Goal: Transaction & Acquisition: Subscribe to service/newsletter

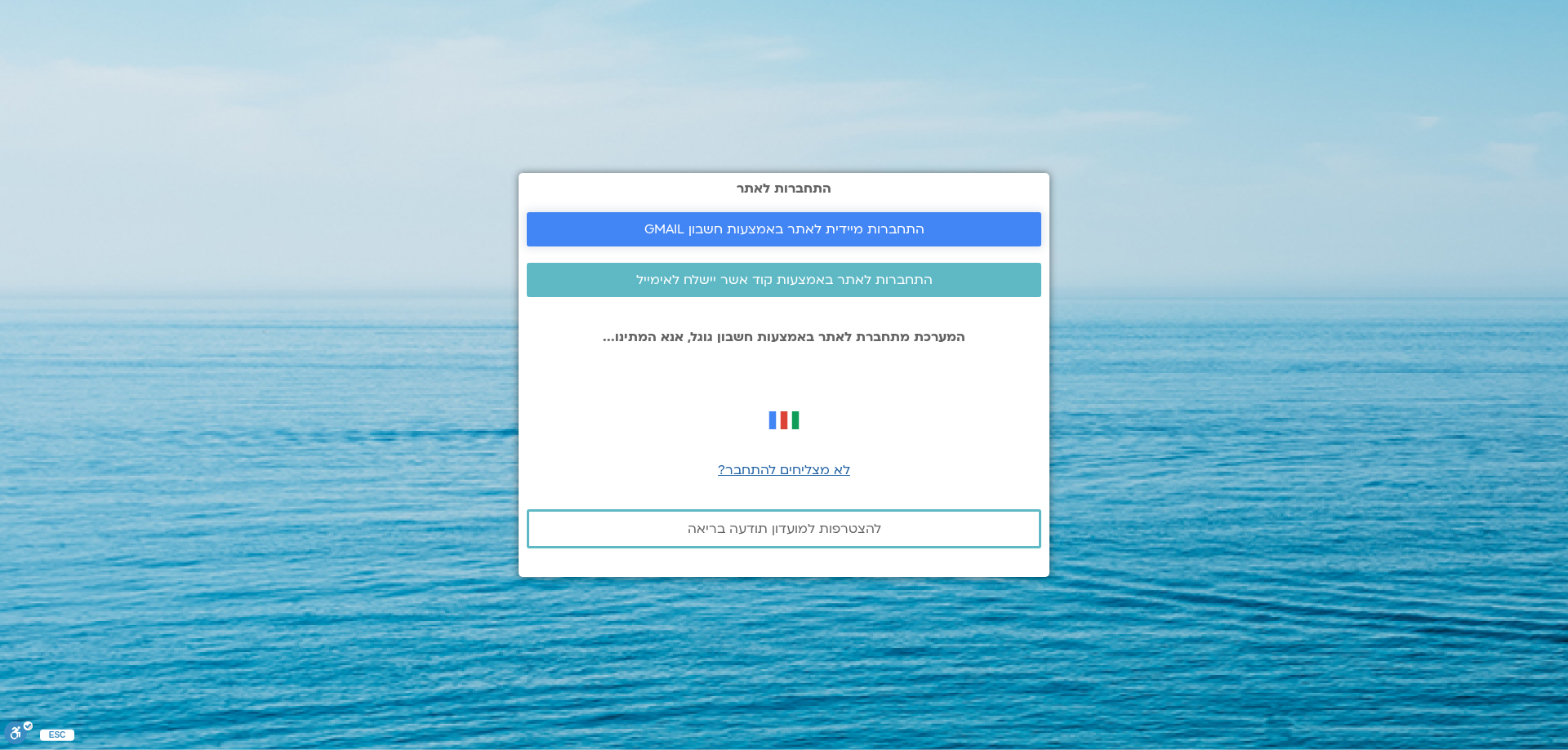
click at [696, 229] on span "התחברות מיידית לאתר באמצעות חשבון GMAIL" at bounding box center [784, 229] width 280 height 14
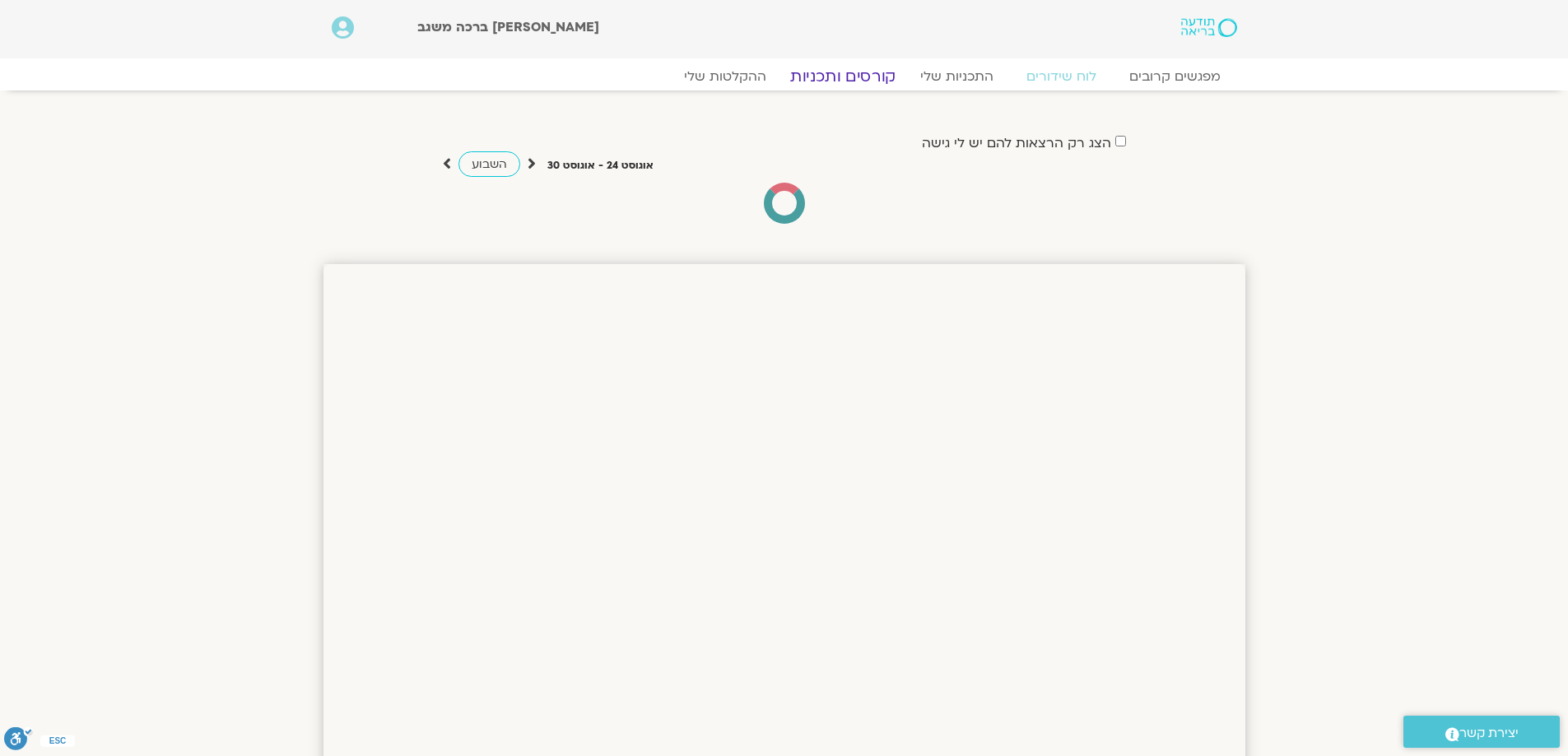
click at [850, 80] on link "קורסים ותכניות" at bounding box center [843, 76] width 145 height 20
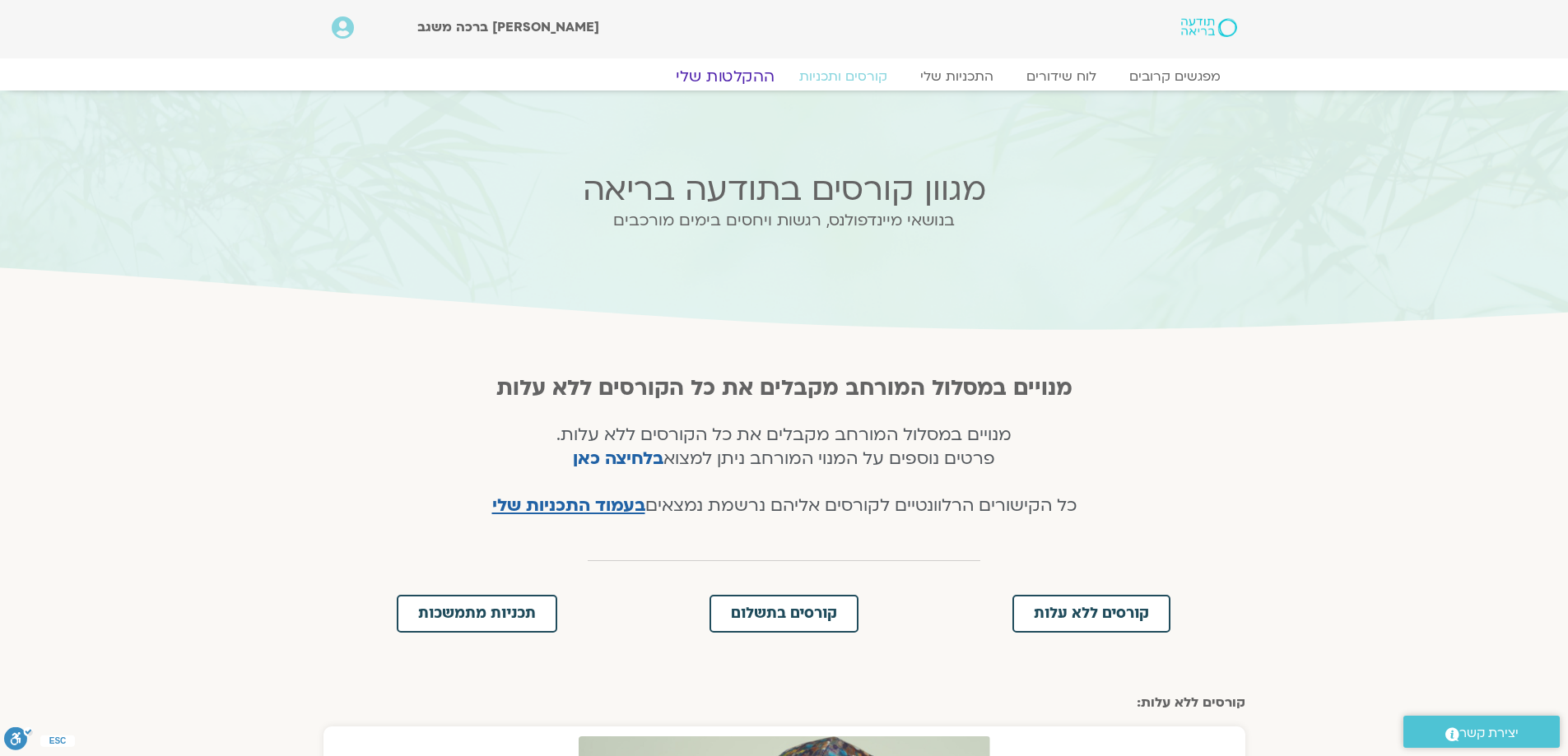
click at [729, 75] on link "ההקלטות שלי" at bounding box center [725, 76] width 139 height 20
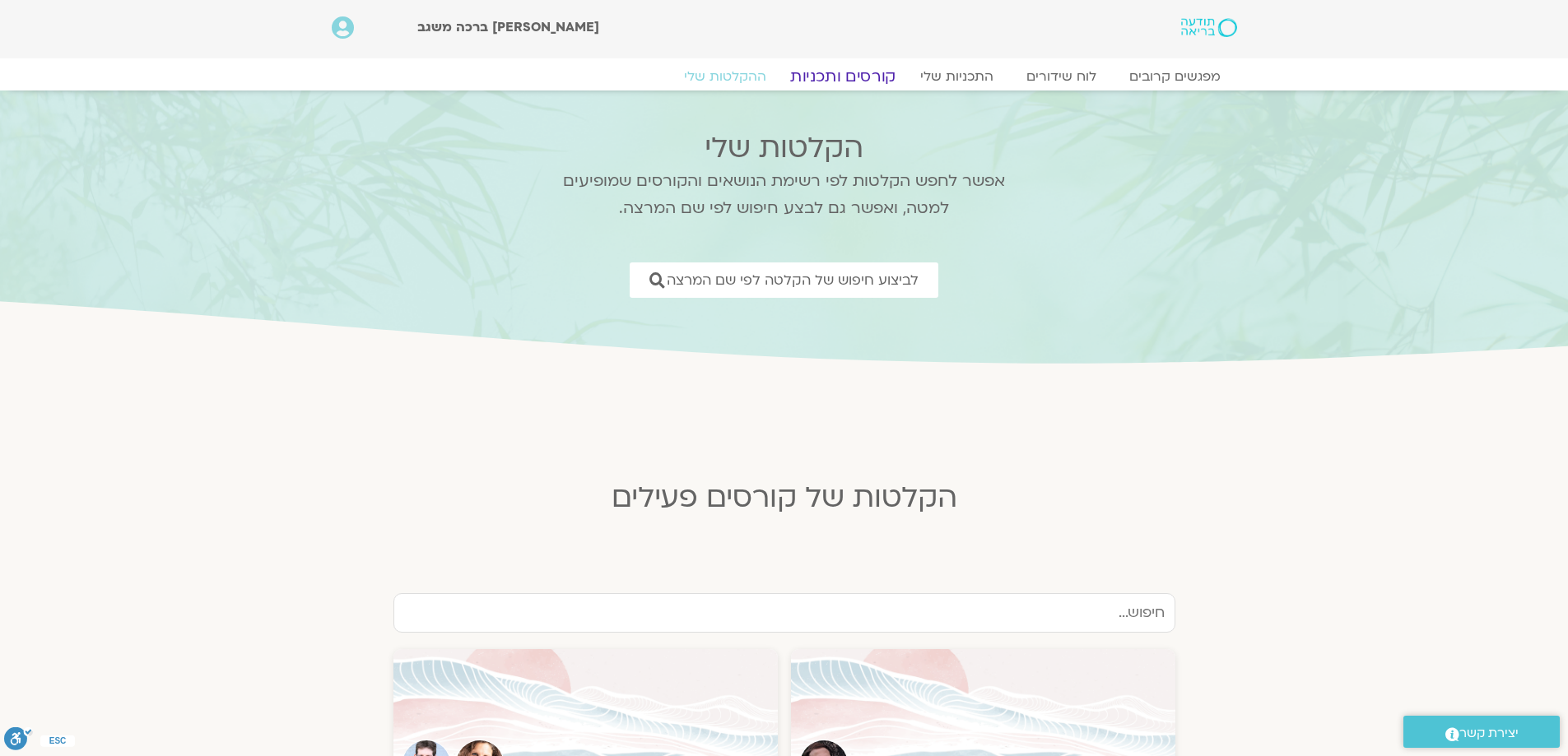
click at [842, 76] on link "קורסים ותכניות" at bounding box center [843, 76] width 145 height 20
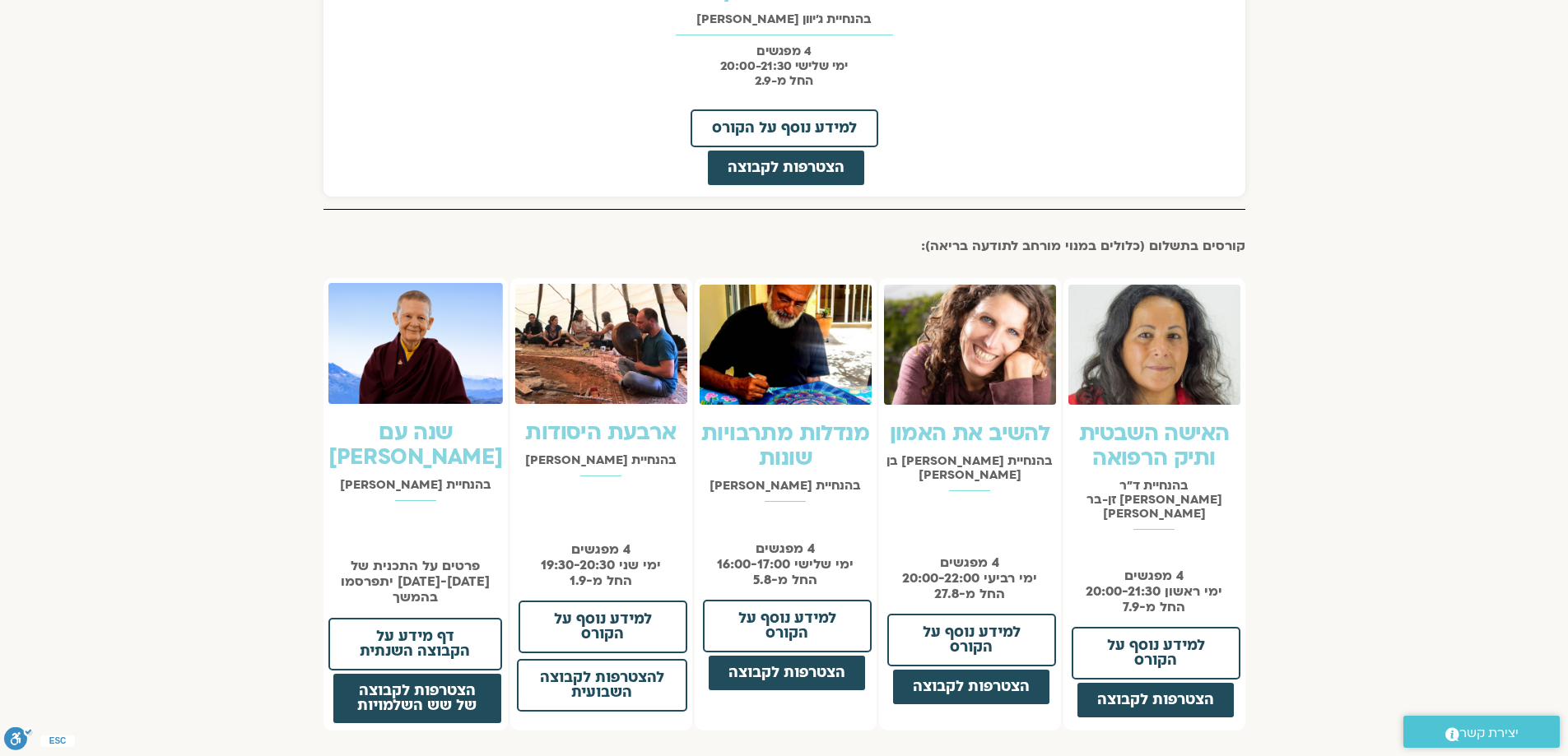
scroll to position [1097, 0]
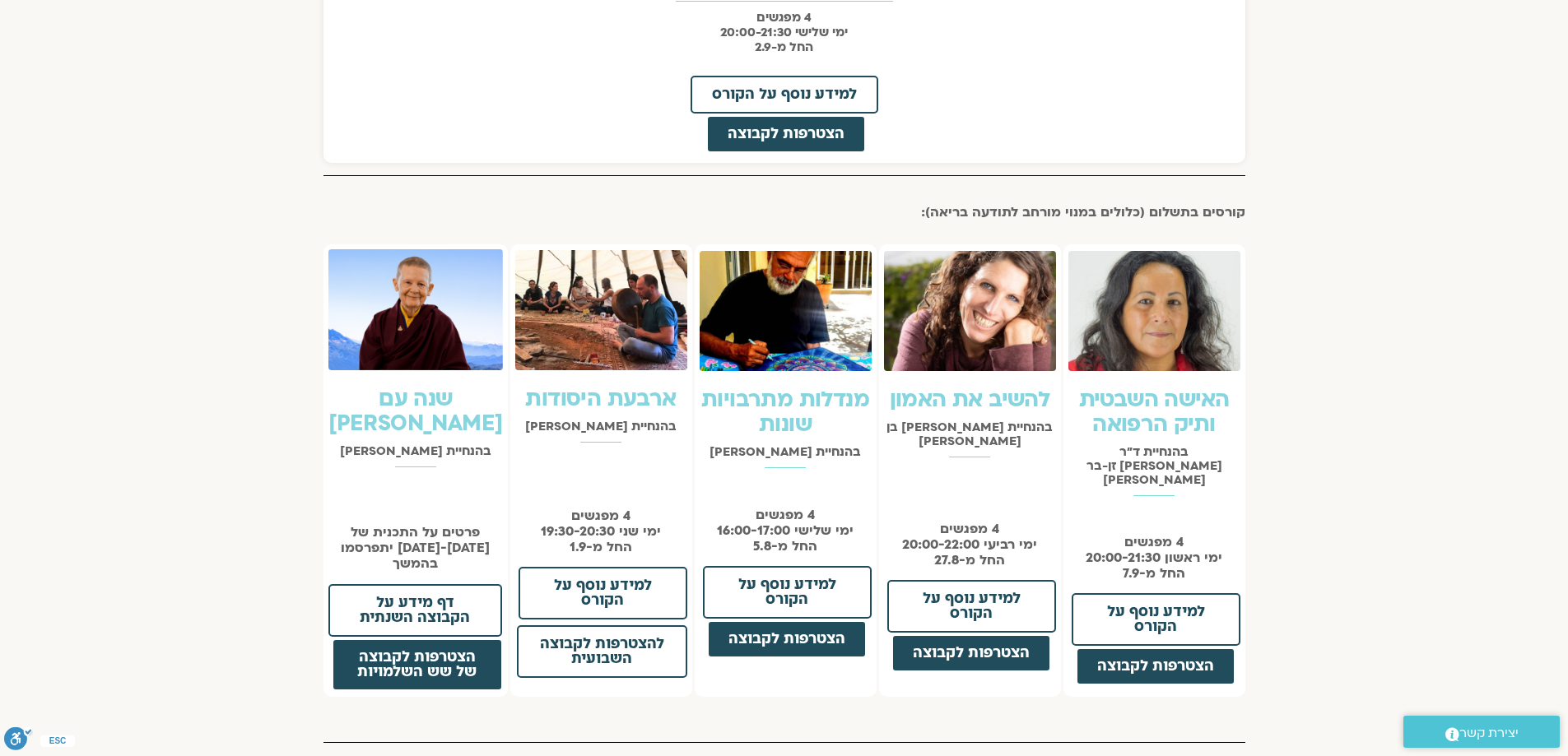
click at [944, 317] on img at bounding box center [970, 312] width 172 height 120
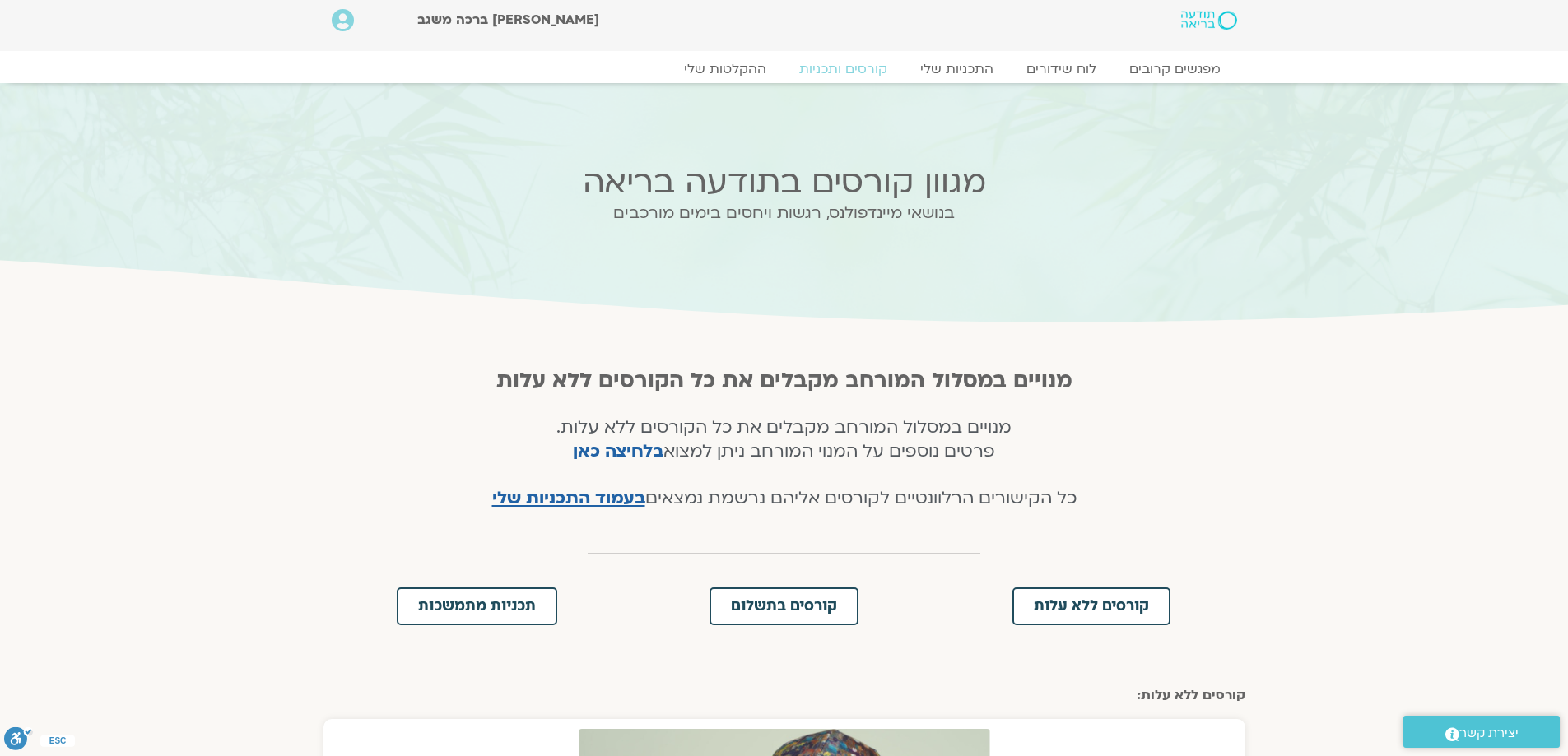
scroll to position [0, 0]
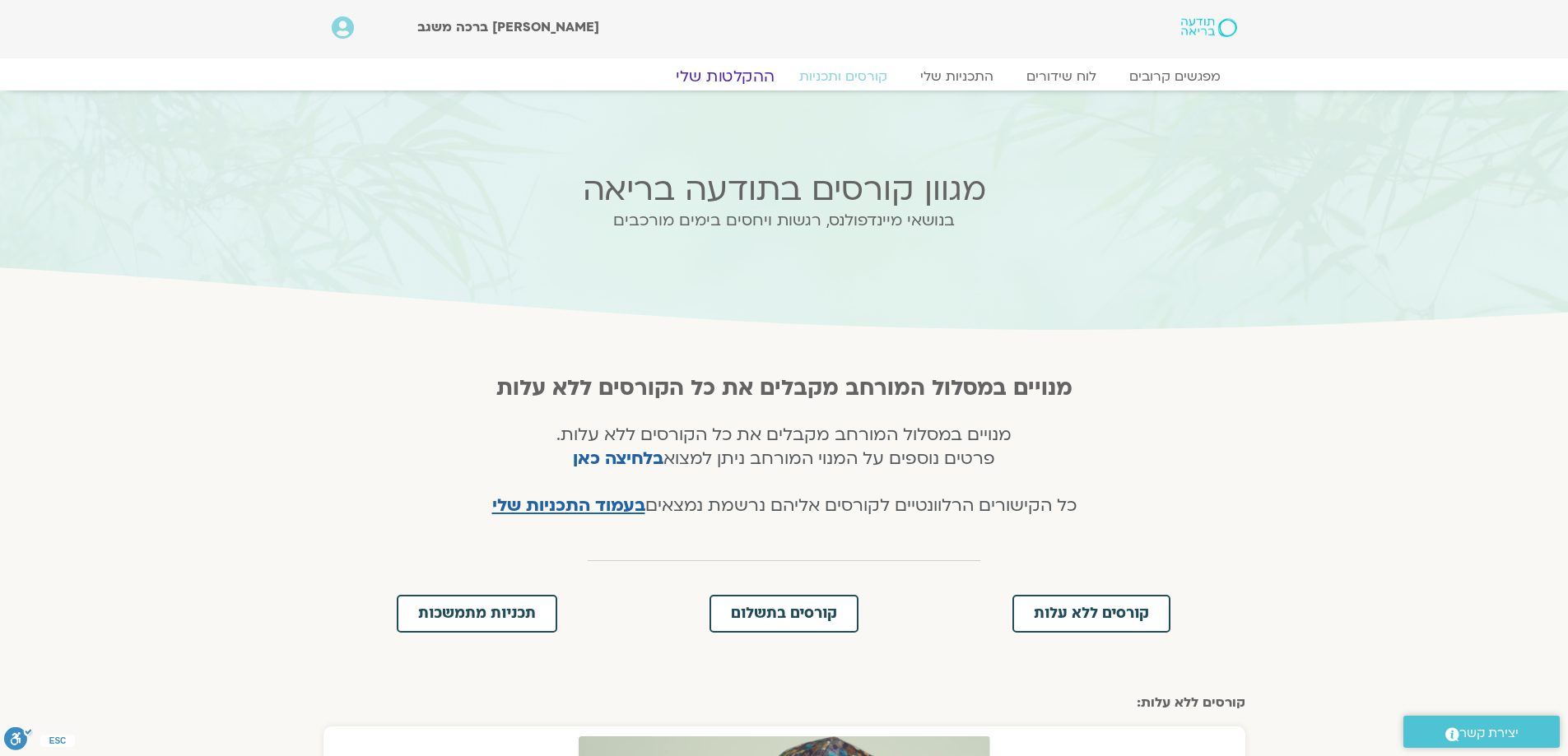
click at [728, 76] on link "ההקלטות שלי" at bounding box center [725, 76] width 139 height 20
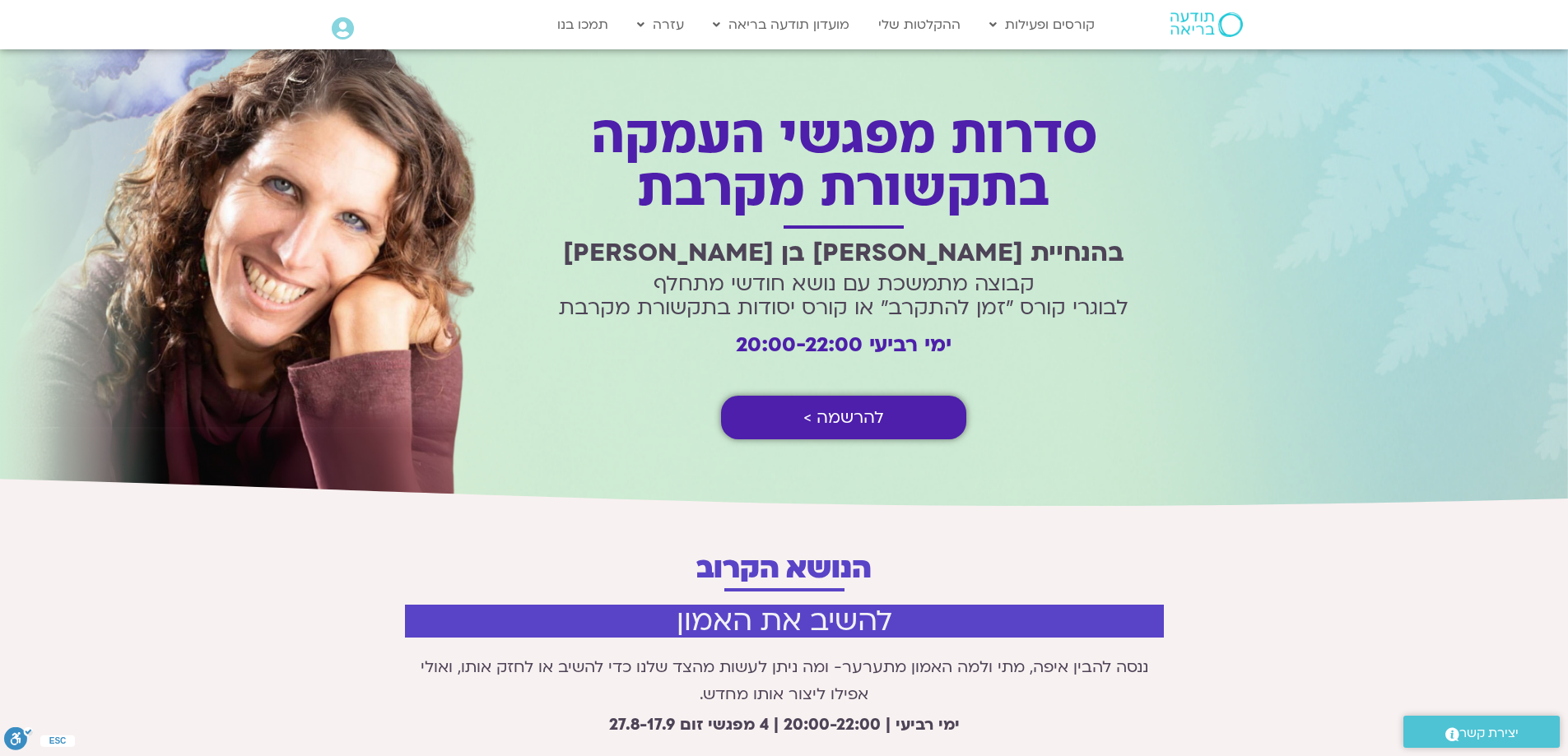
click at [804, 423] on span "להרשמה >" at bounding box center [843, 418] width 80 height 19
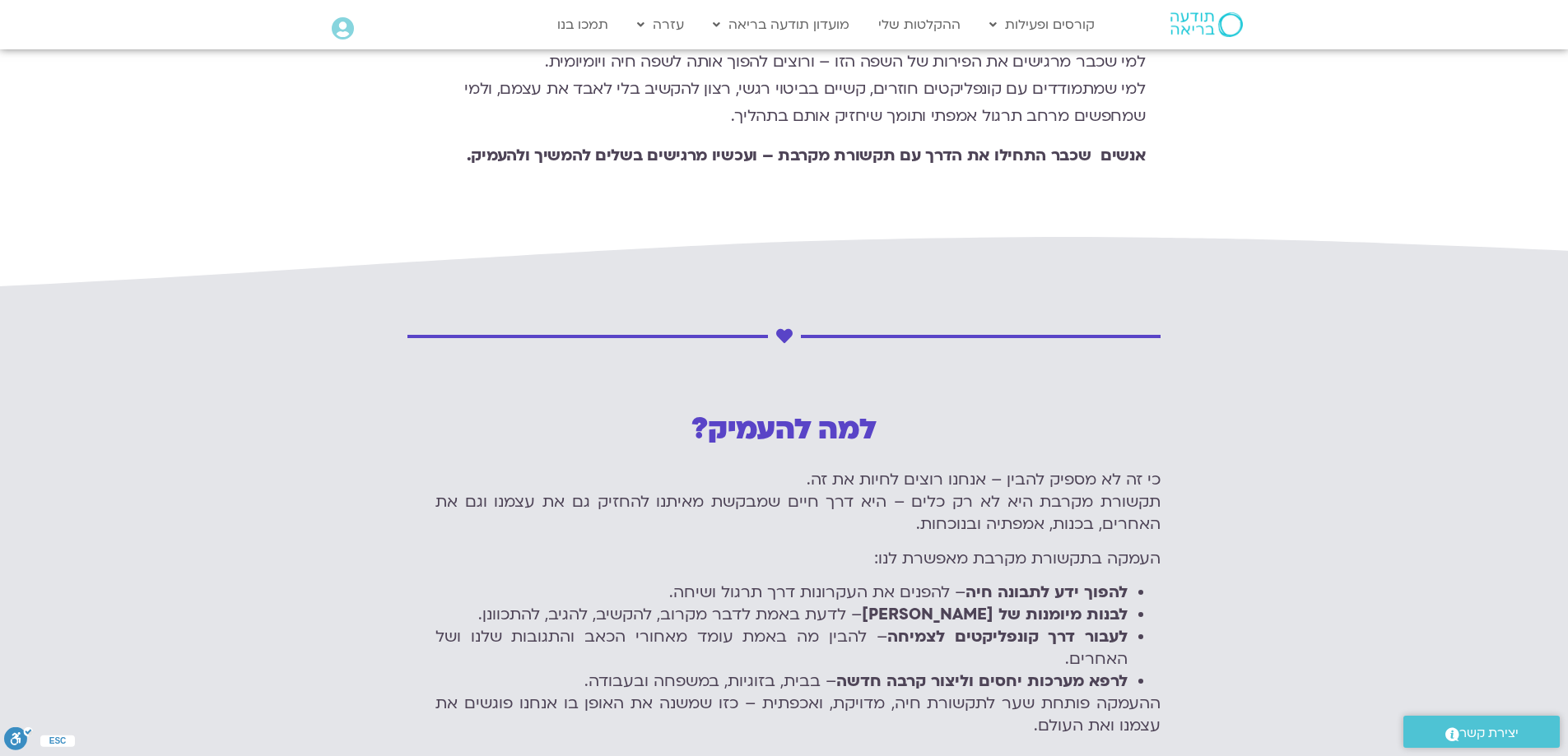
scroll to position [2658, 0]
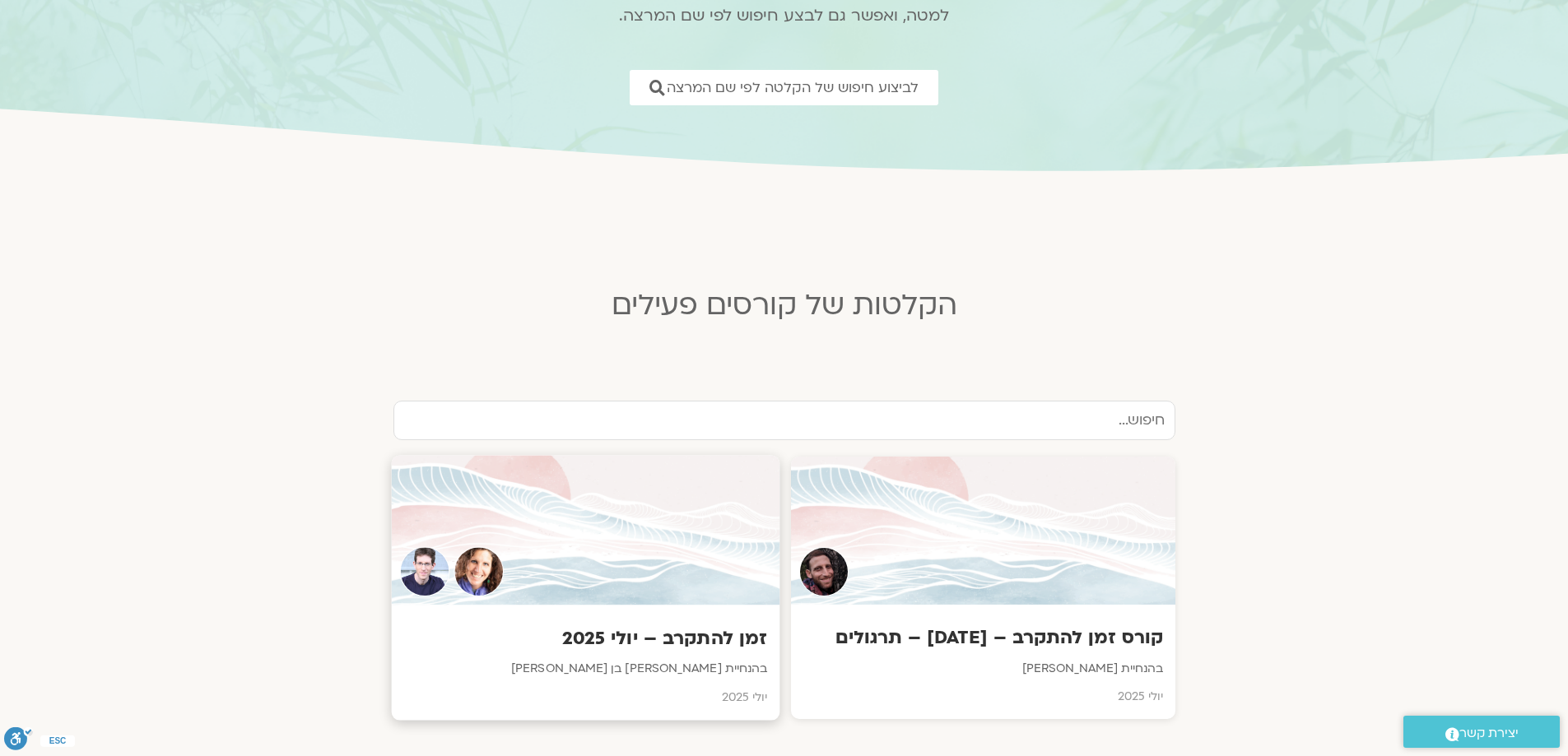
scroll to position [274, 0]
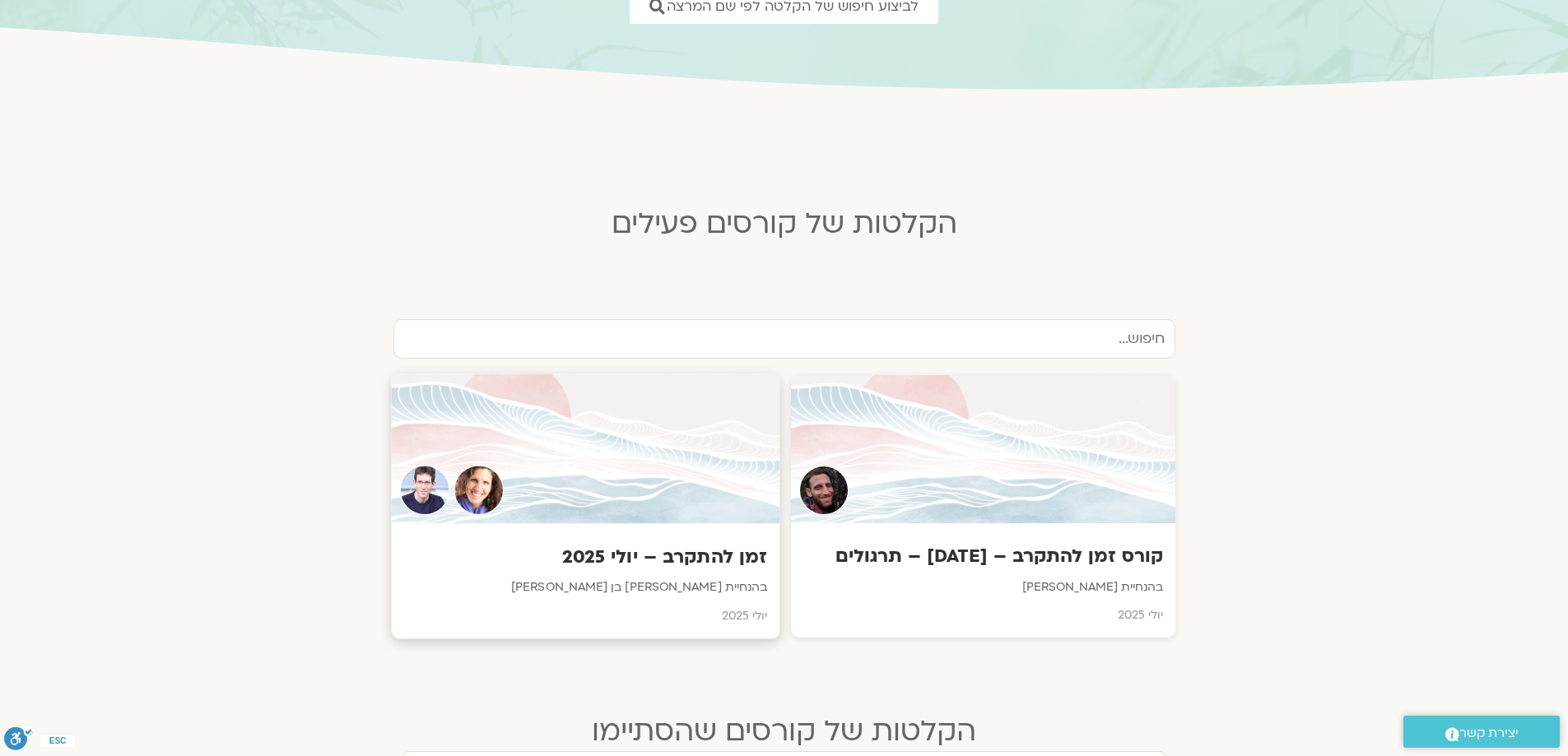
click at [555, 417] on div at bounding box center [585, 449] width 388 height 150
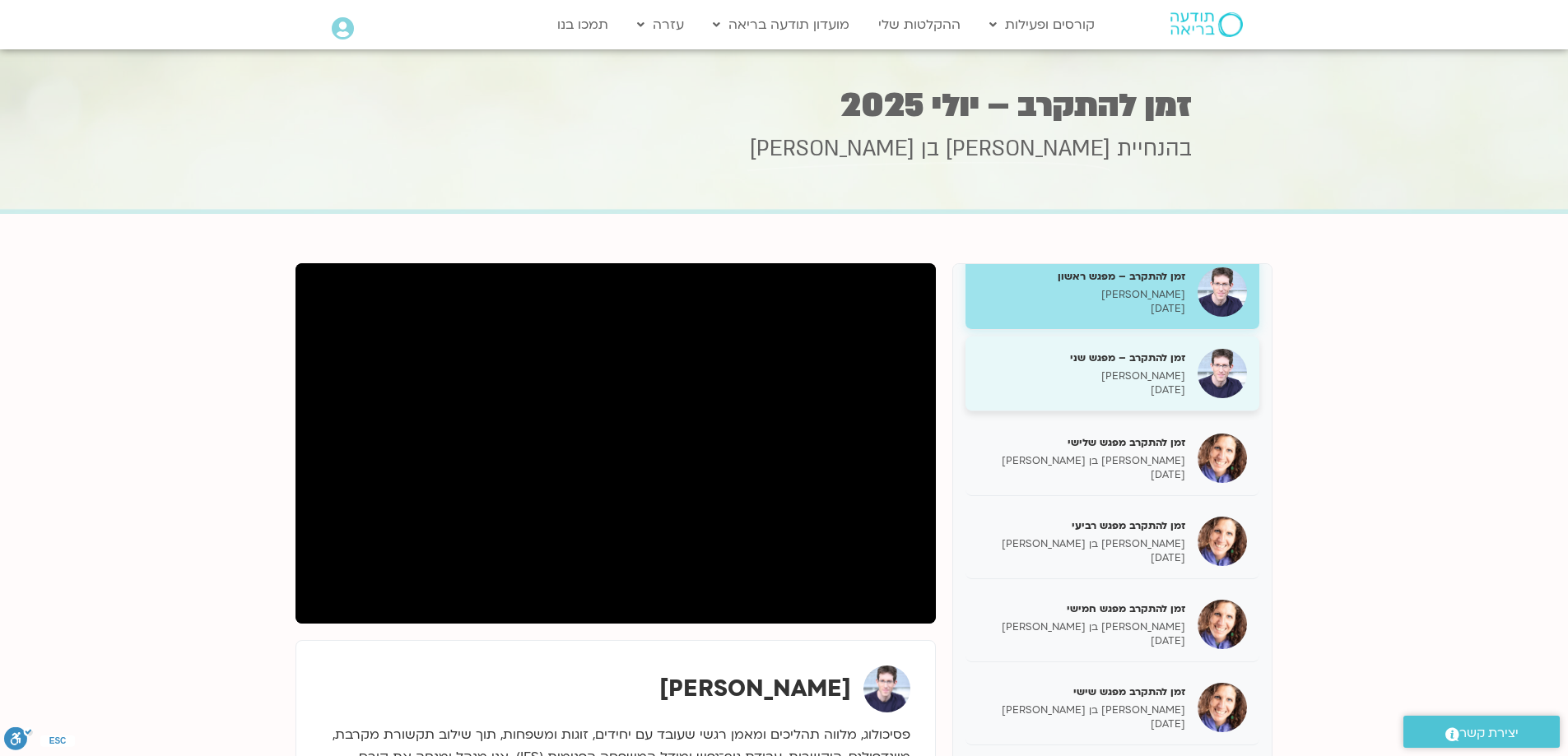
scroll to position [32, 0]
